Goal: Information Seeking & Learning: Learn about a topic

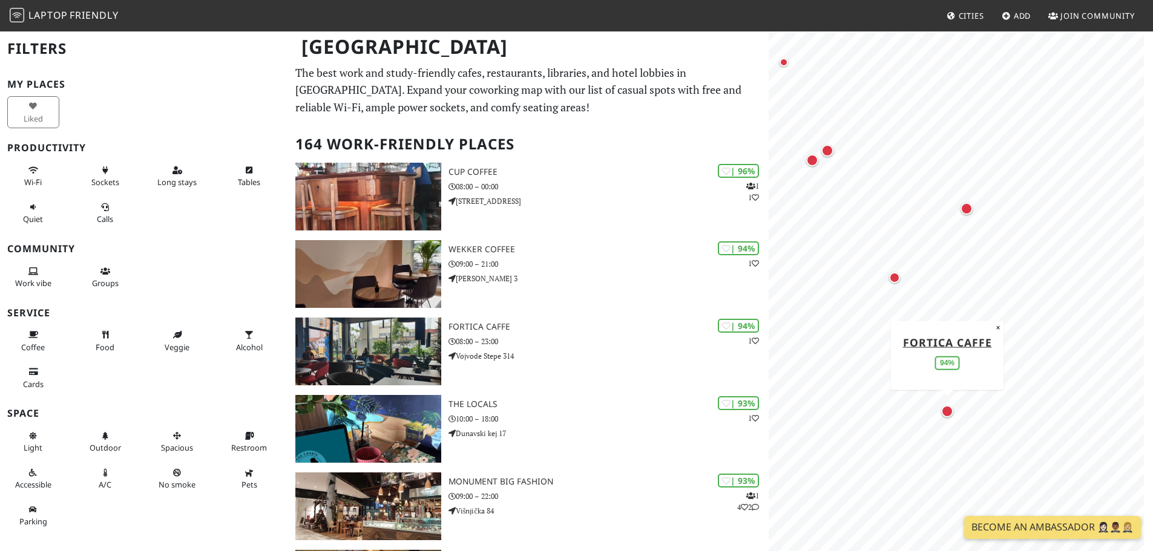
click at [946, 408] on div "Map marker" at bounding box center [947, 412] width 12 height 12
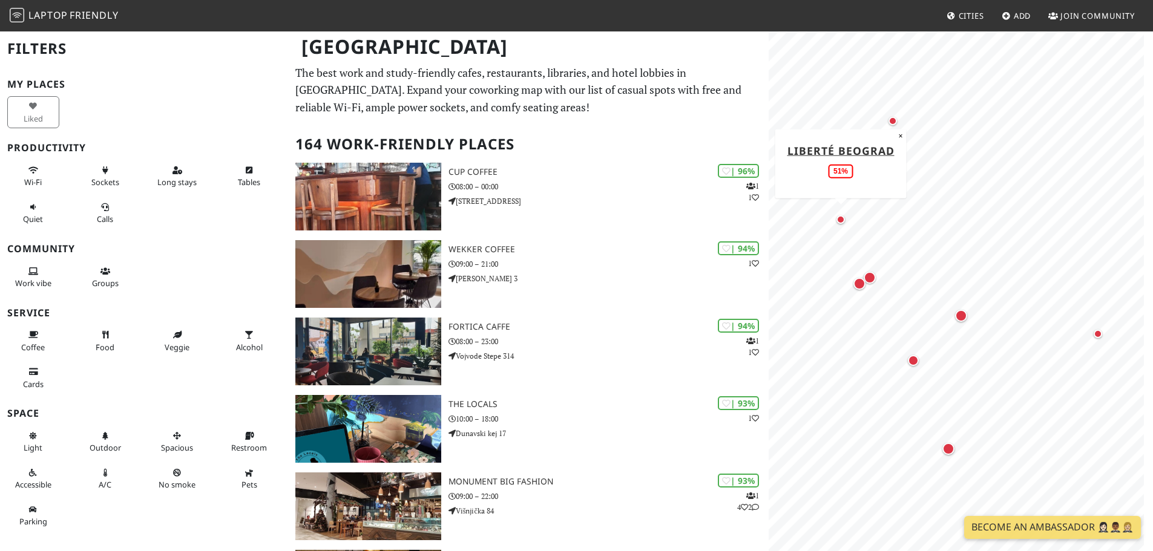
click at [843, 225] on div "Map marker" at bounding box center [841, 219] width 15 height 15
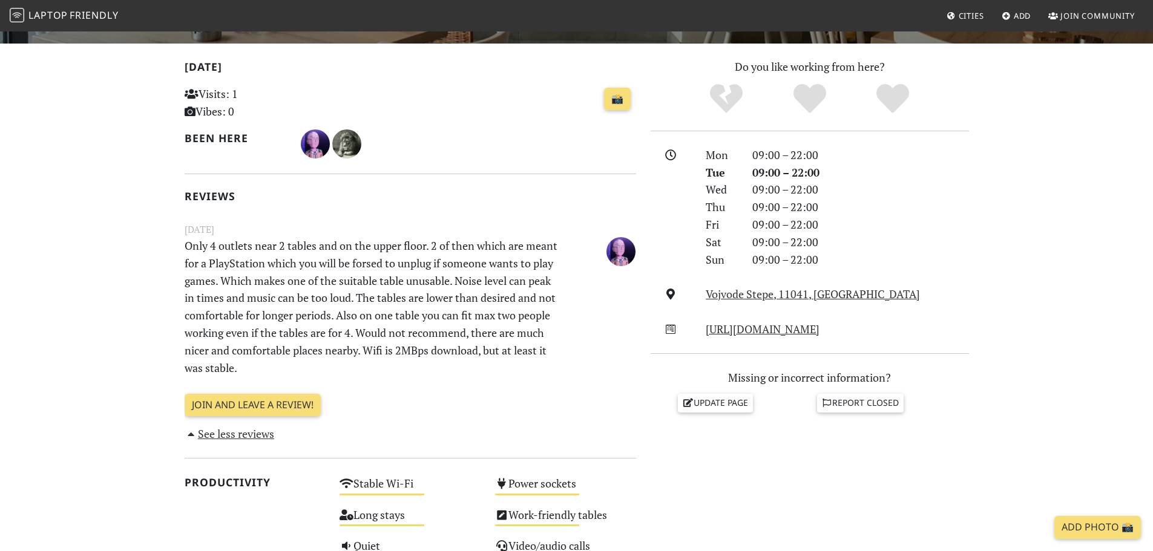
scroll to position [242, 0]
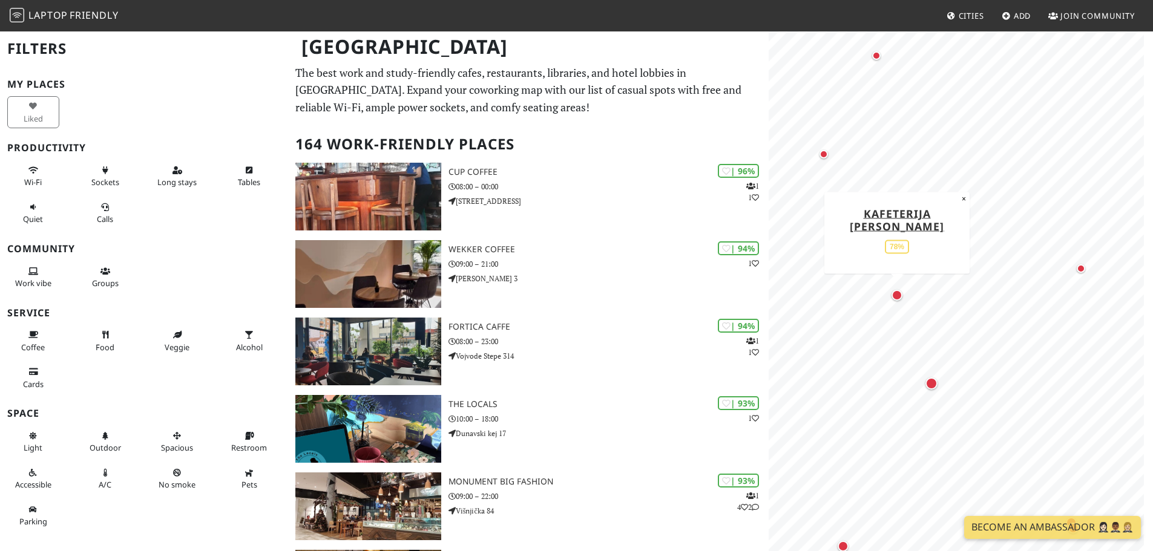
click at [897, 297] on div "Map marker" at bounding box center [897, 295] width 11 height 11
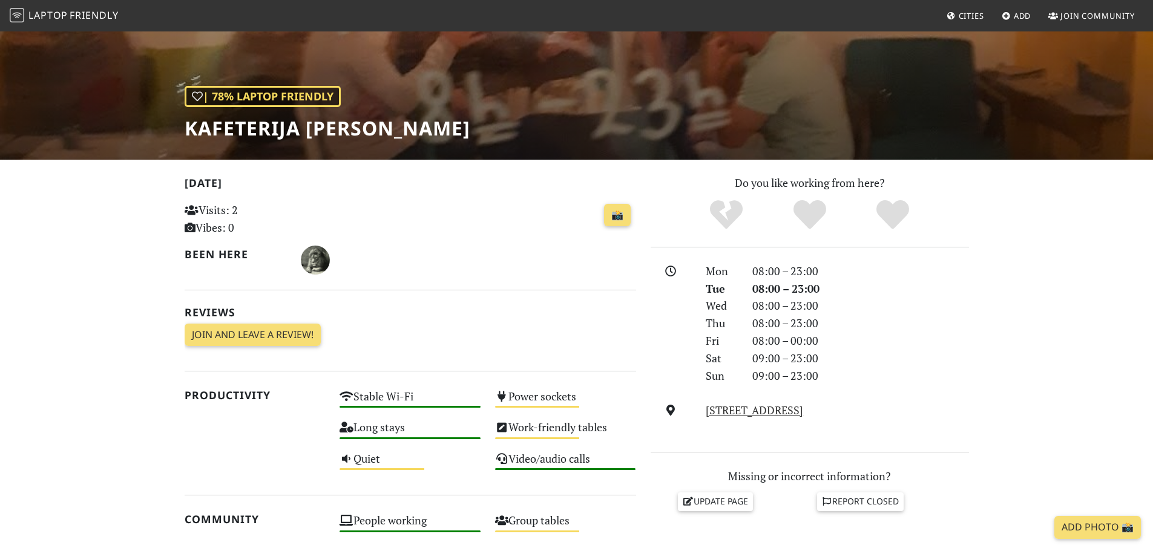
scroll to position [182, 0]
